Goal: Find specific page/section: Find specific page/section

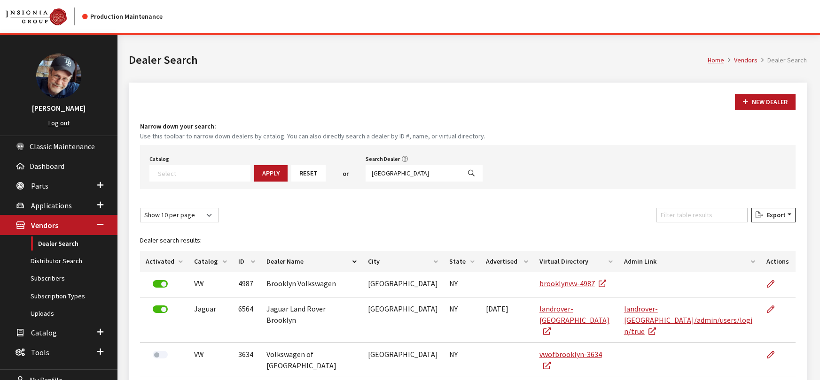
select select
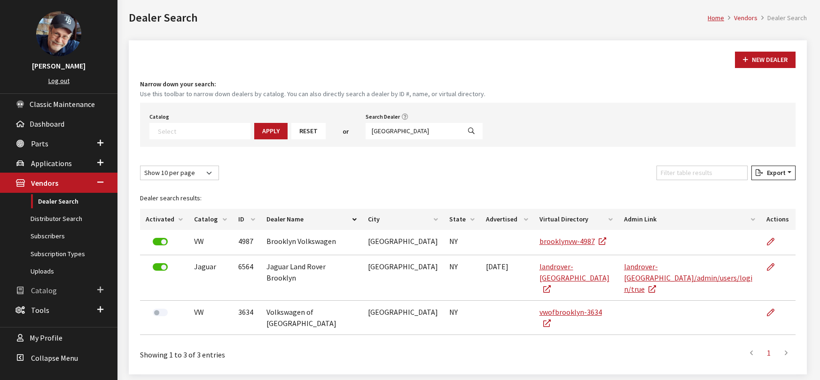
scroll to position [47, 0]
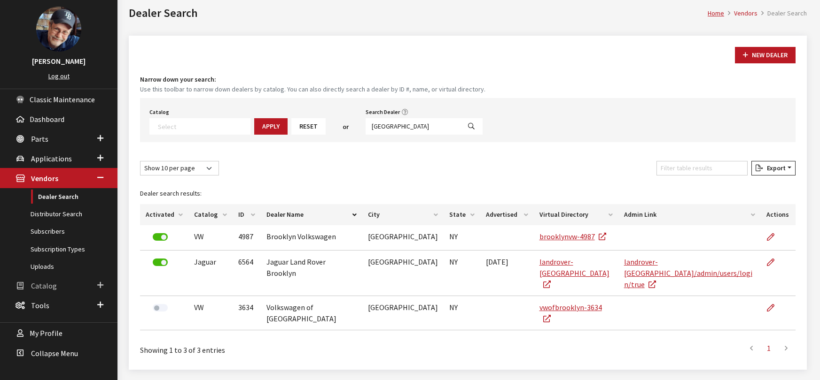
click at [36, 289] on span "Catalog" at bounding box center [44, 285] width 26 height 9
click at [44, 235] on link "Roles & Permissions" at bounding box center [58, 233] width 117 height 17
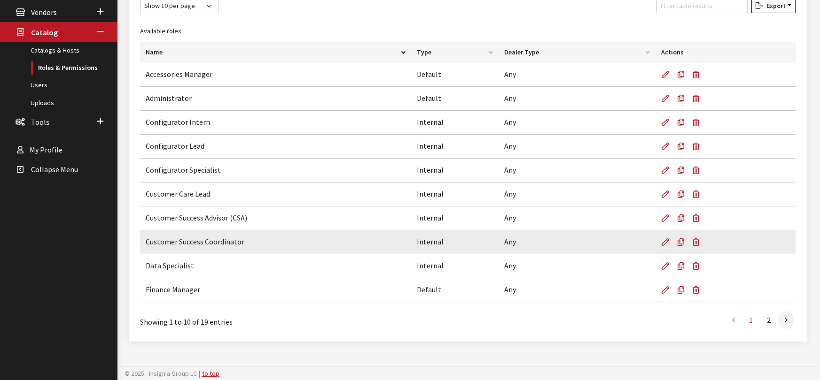
scroll to position [214, 0]
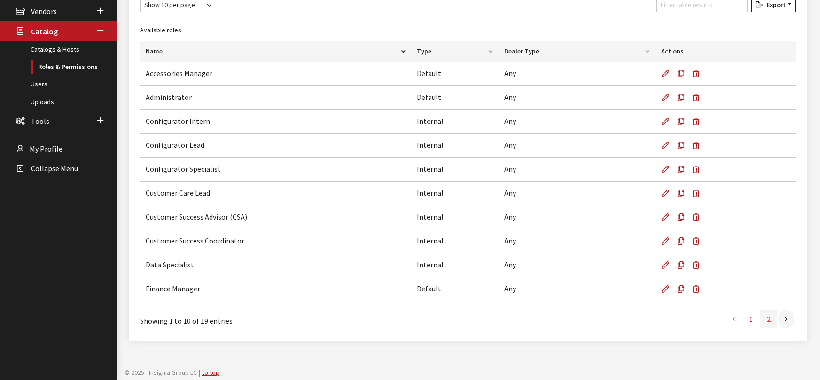
click at [767, 320] on link "2" at bounding box center [768, 319] width 17 height 19
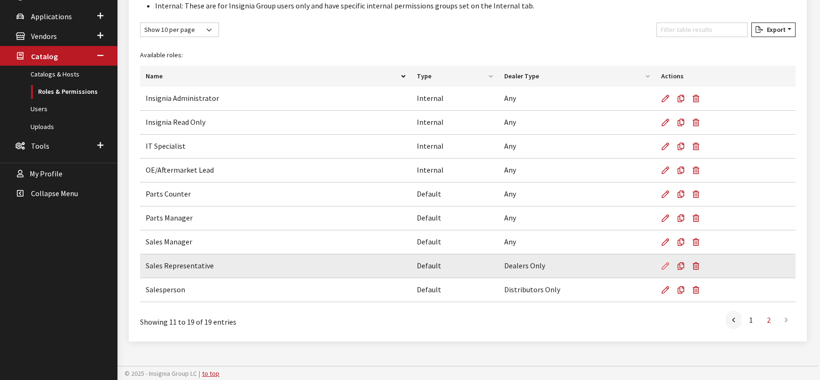
click at [665, 267] on icon at bounding box center [665, 267] width 8 height 8
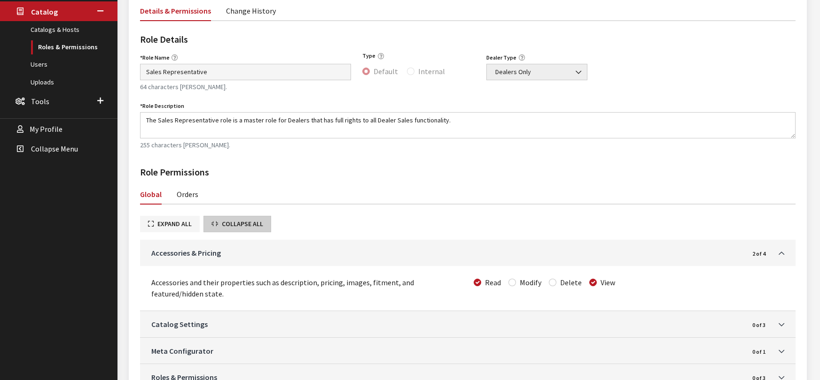
scroll to position [235, 0]
click at [187, 194] on link "Orders" at bounding box center [188, 193] width 22 height 20
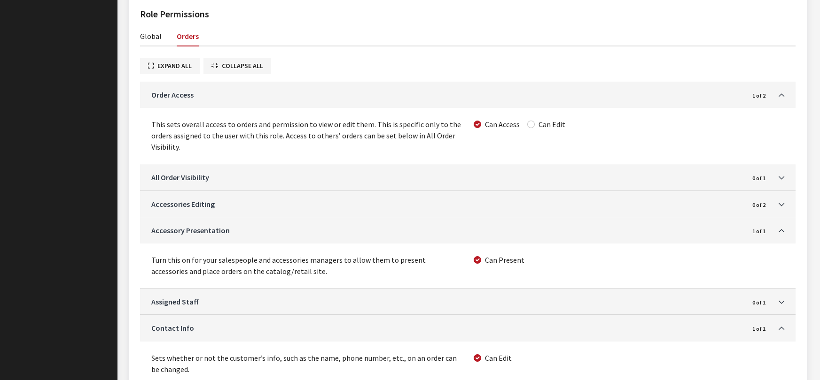
scroll to position [412, 0]
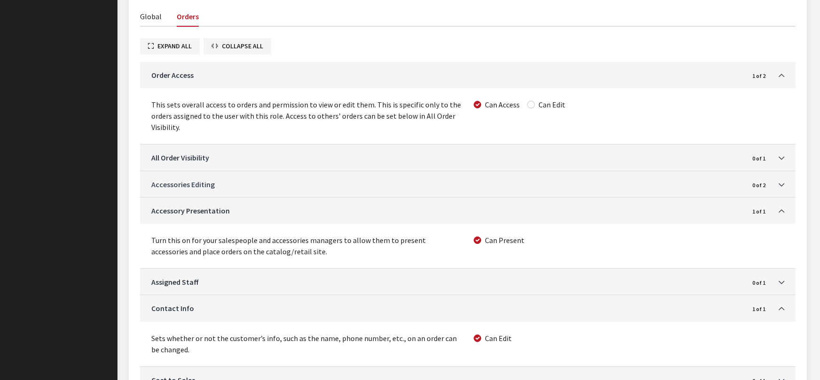
click at [296, 182] on link "Accessories Editing" at bounding box center [449, 184] width 597 height 11
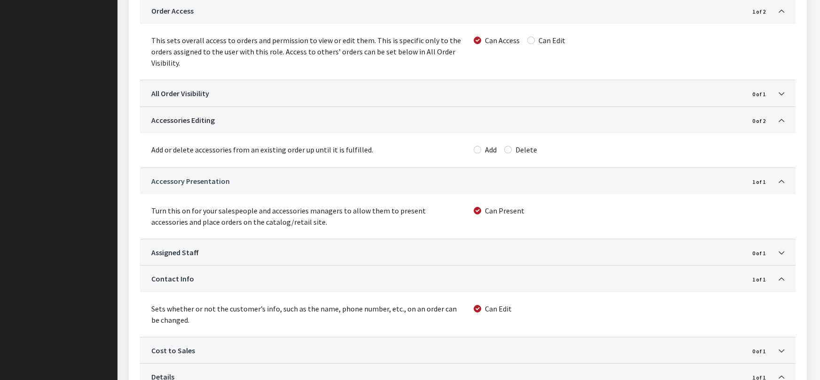
scroll to position [487, 0]
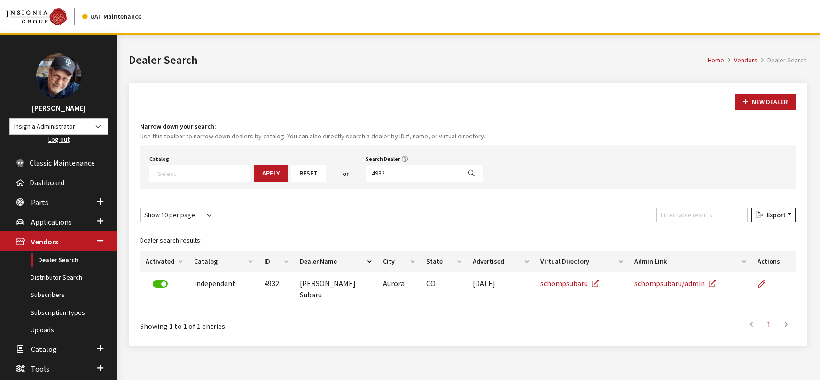
select select
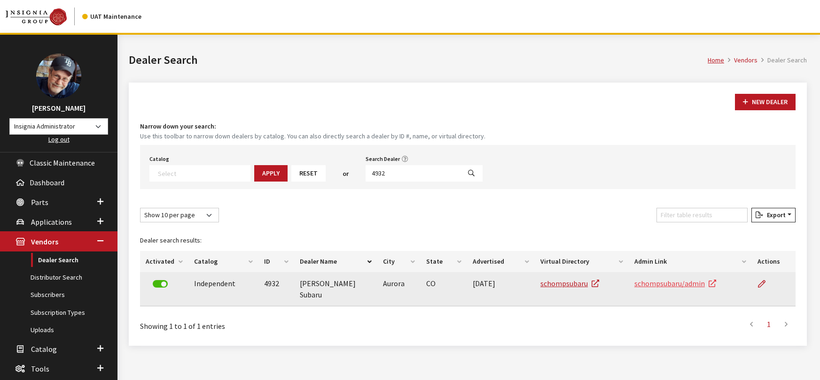
click at [652, 284] on link "schompsubaru/admin" at bounding box center [675, 283] width 82 height 9
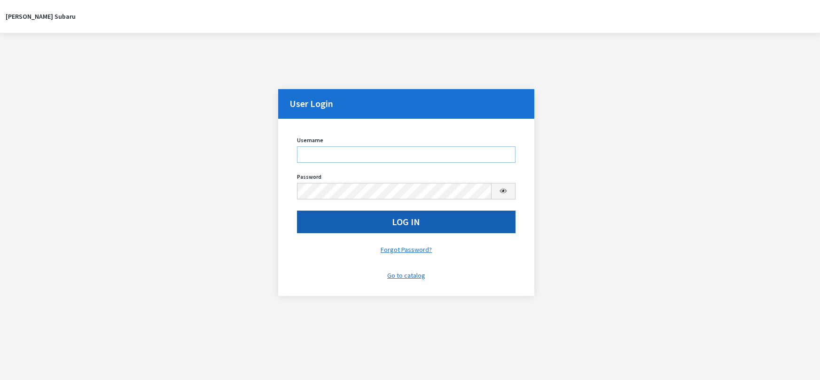
type input "rgoodwin"
click at [326, 225] on button "Log In" at bounding box center [406, 222] width 218 height 23
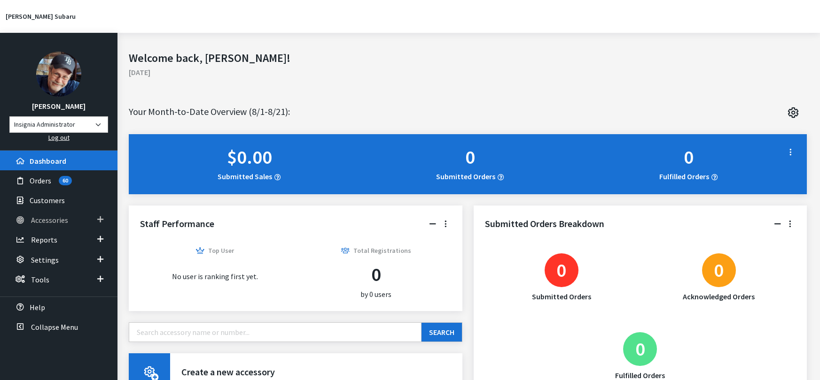
click at [44, 221] on span "Accessories" at bounding box center [49, 220] width 37 height 9
click at [62, 240] on link "Accessory Search" at bounding box center [58, 238] width 117 height 17
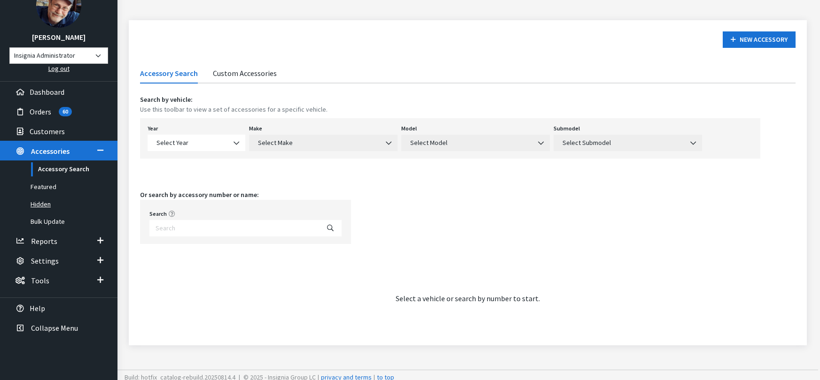
scroll to position [74, 0]
